Goal: Check status

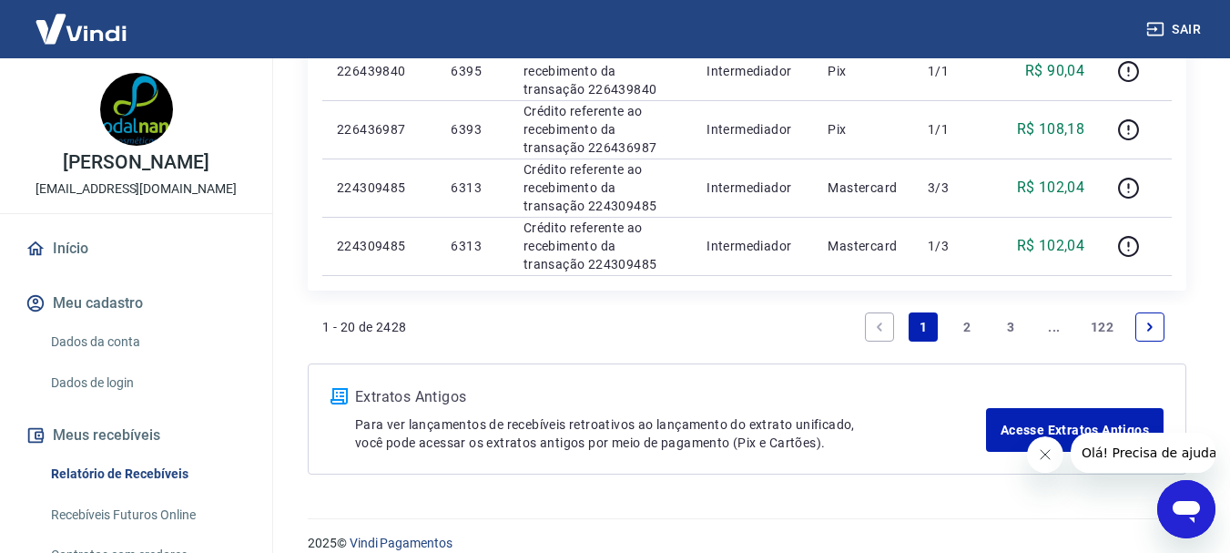
scroll to position [1518, 0]
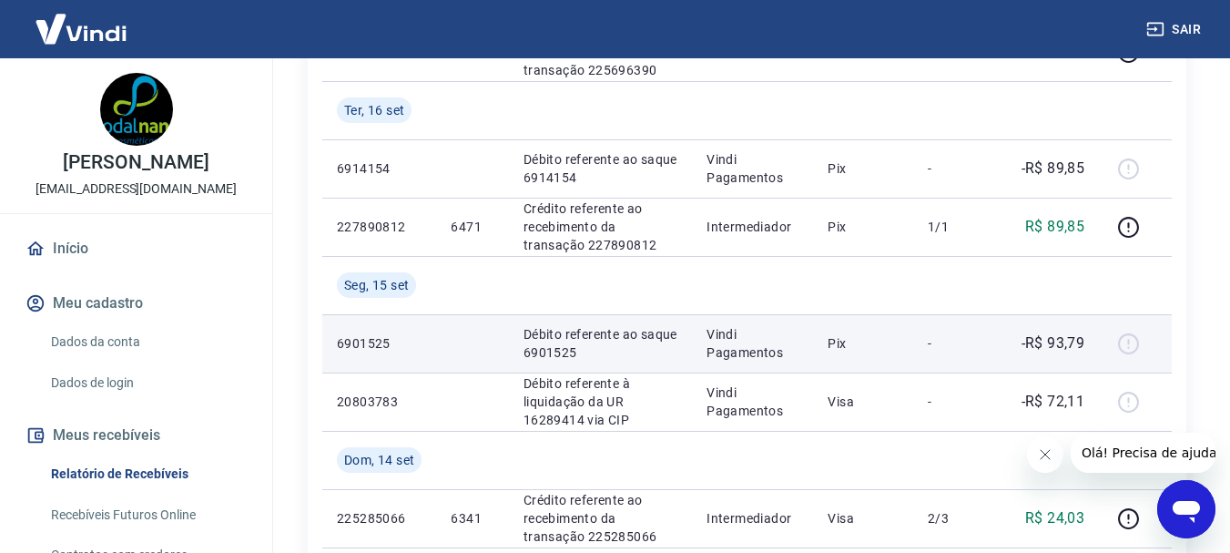
scroll to position [820, 0]
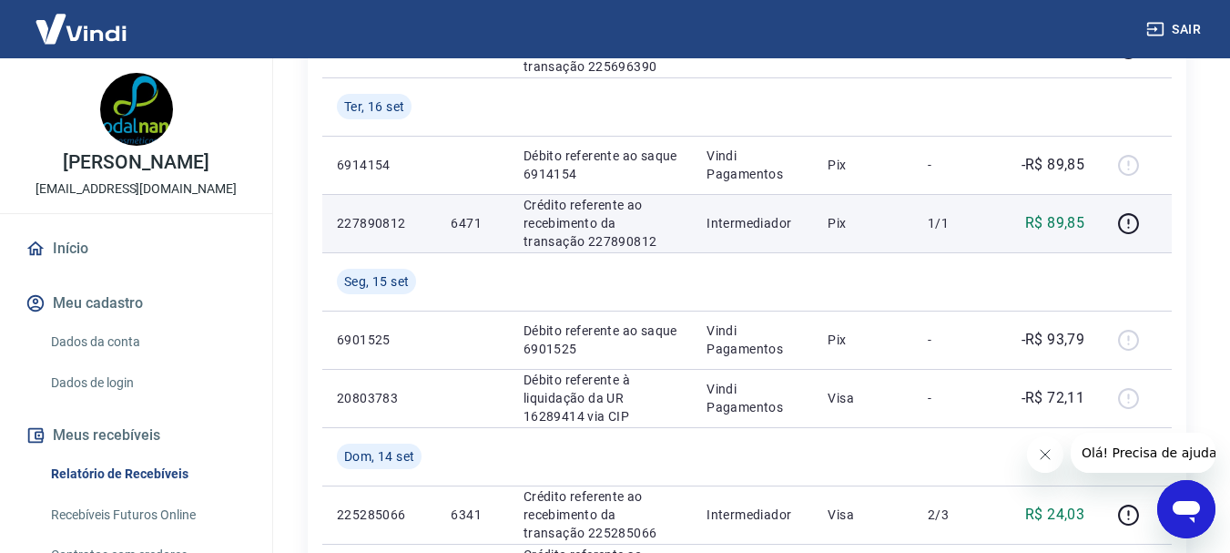
click at [478, 222] on p "6471" at bounding box center [472, 223] width 43 height 18
copy p "6471"
click at [1136, 228] on icon "button" at bounding box center [1128, 223] width 23 height 23
